Goal: Information Seeking & Learning: Learn about a topic

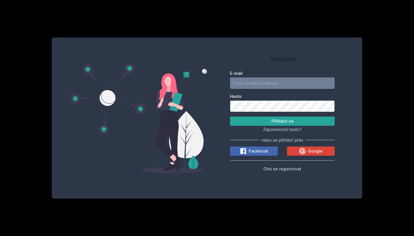
click at [248, 81] on input "E-mail" at bounding box center [282, 83] width 105 height 12
click at [277, 73] on label "E-mail" at bounding box center [282, 74] width 105 height 6
click at [277, 77] on input "E-mail" at bounding box center [282, 83] width 105 height 12
click at [315, 148] on div "Google" at bounding box center [311, 151] width 24 height 7
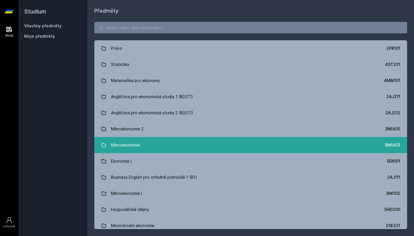
click at [177, 144] on link "Mikroekonomie 3MI403" at bounding box center [250, 145] width 313 height 16
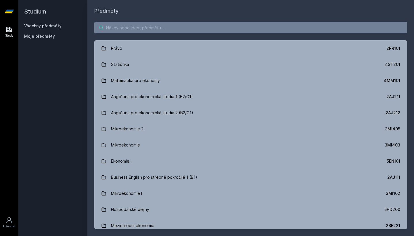
click at [136, 31] on input "search" at bounding box center [250, 28] width 313 height 12
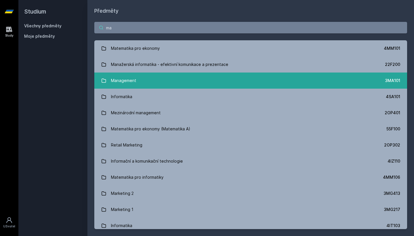
type input "ma"
click at [136, 79] on div "Management" at bounding box center [123, 81] width 25 height 12
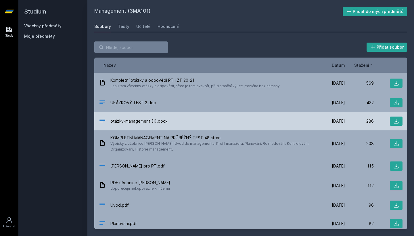
click at [216, 121] on div "otázky-management (1).docx" at bounding box center [208, 121] width 218 height 8
click at [134, 119] on span "otázky-management (1).docx" at bounding box center [139, 121] width 57 height 6
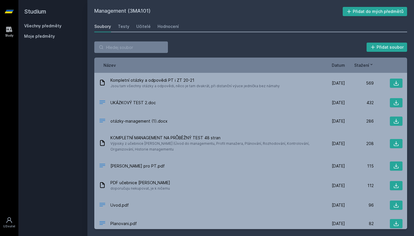
click at [90, 123] on div "Přidat soubor Řazení: Název Datum Stažení Název Datum Stažení Kompletní otázky …" at bounding box center [250, 135] width 327 height 201
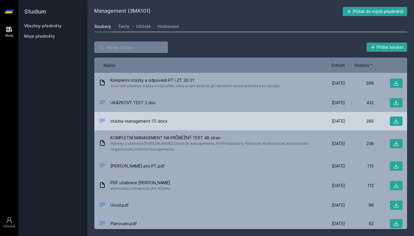
click at [97, 123] on div "otázky-management (1).docx 10. 11. 20 10. 11. 2020 286" at bounding box center [250, 121] width 313 height 18
click at [109, 117] on div "otázky-management (1).docx" at bounding box center [208, 121] width 218 height 8
click at [105, 117] on icon at bounding box center [102, 120] width 7 height 7
click at [382, 119] on div at bounding box center [388, 121] width 29 height 9
click at [397, 119] on icon at bounding box center [397, 121] width 6 height 6
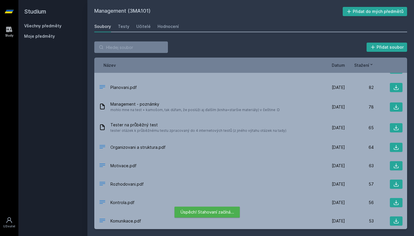
scroll to position [144, 0]
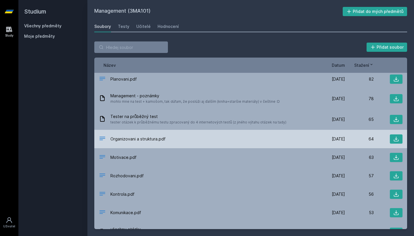
click at [158, 138] on span "Organizovani a struktura.pdf" at bounding box center [138, 139] width 55 height 6
click at [391, 141] on button at bounding box center [396, 138] width 13 height 9
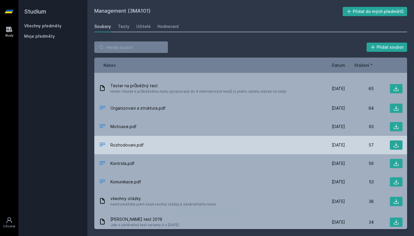
scroll to position [177, 0]
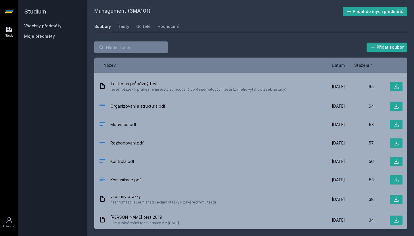
click at [275, 7] on h2 "Management (3MA101)" at bounding box center [218, 11] width 249 height 9
click at [330, 2] on div "Management (3MA101) Přidat do mých předmětů Soubory Testy Učitelé Hodnocení Při…" at bounding box center [250, 118] width 327 height 236
